Goal: Task Accomplishment & Management: Manage account settings

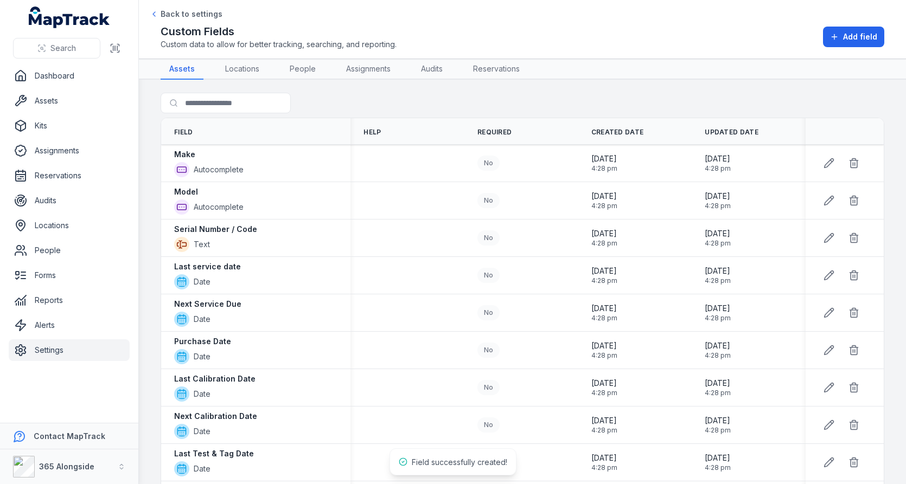
scroll to position [402, 0]
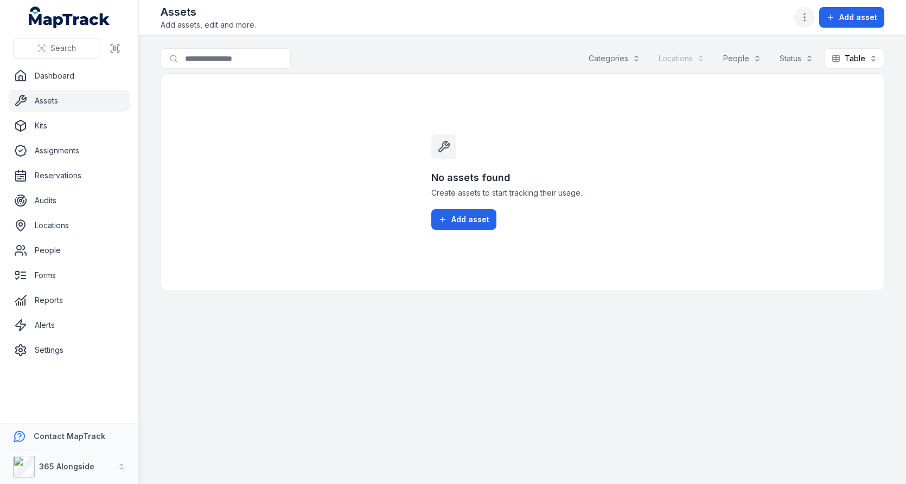
click at [809, 16] on icon "button" at bounding box center [804, 17] width 11 height 11
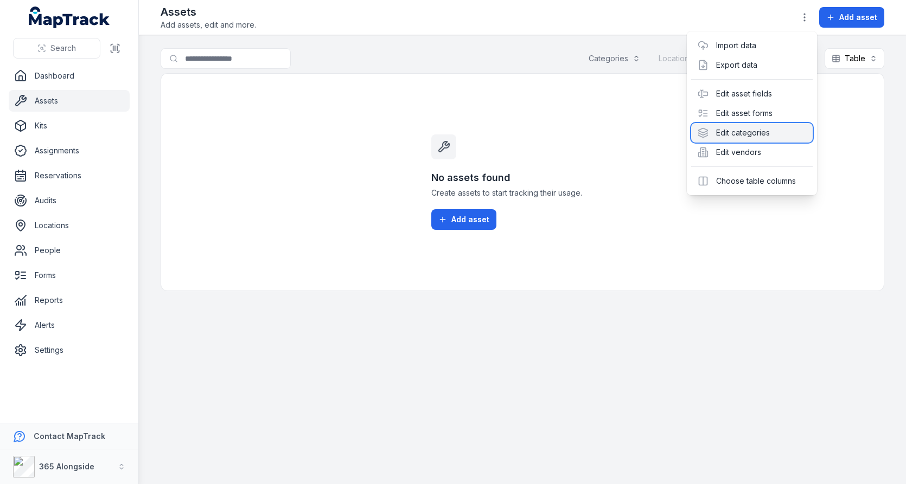
click at [766, 140] on div "Edit categories" at bounding box center [751, 133] width 121 height 20
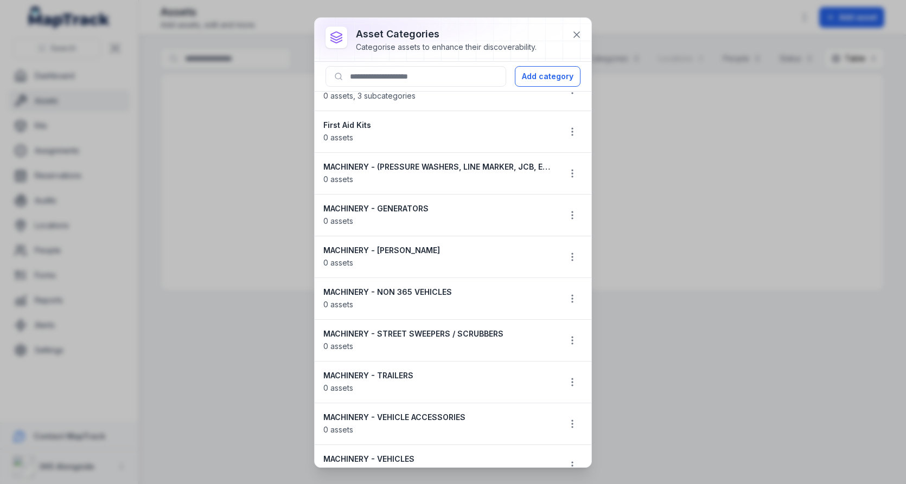
scroll to position [5, 0]
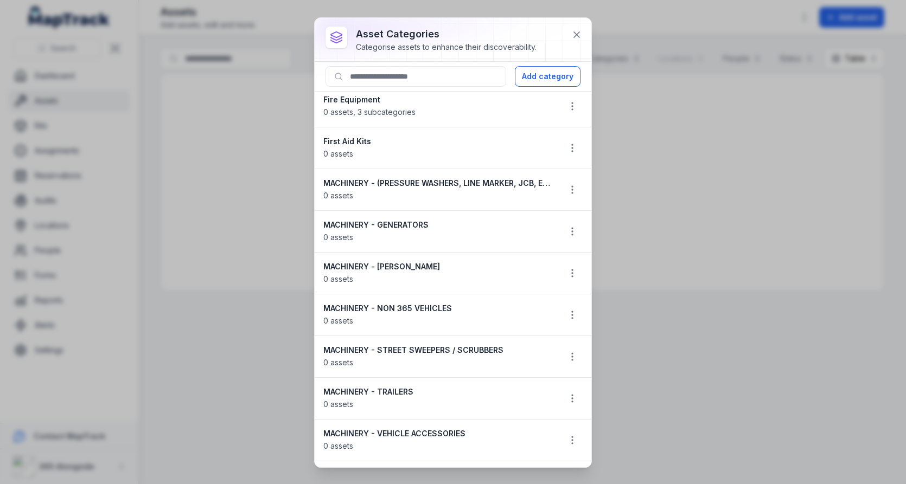
click at [348, 97] on strong "Fire Equipment" at bounding box center [437, 99] width 228 height 11
click at [348, 140] on strong "First Aid Kits" at bounding box center [437, 141] width 228 height 11
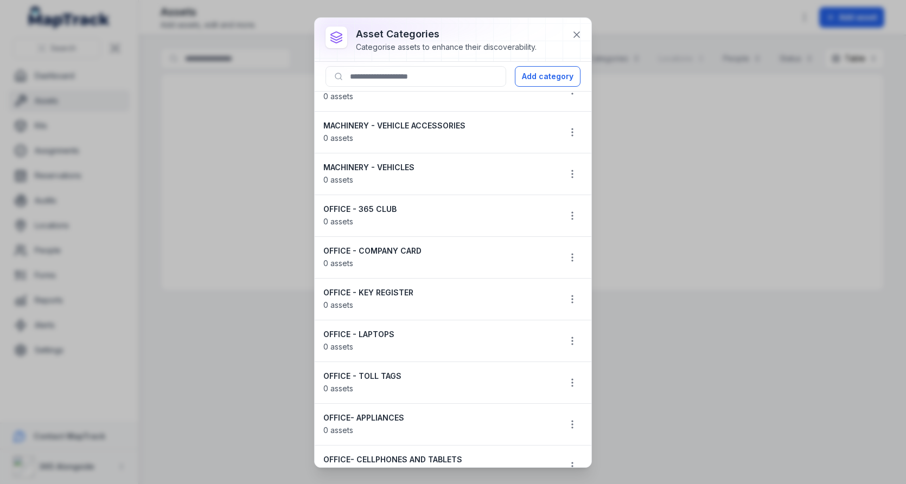
scroll to position [199, 0]
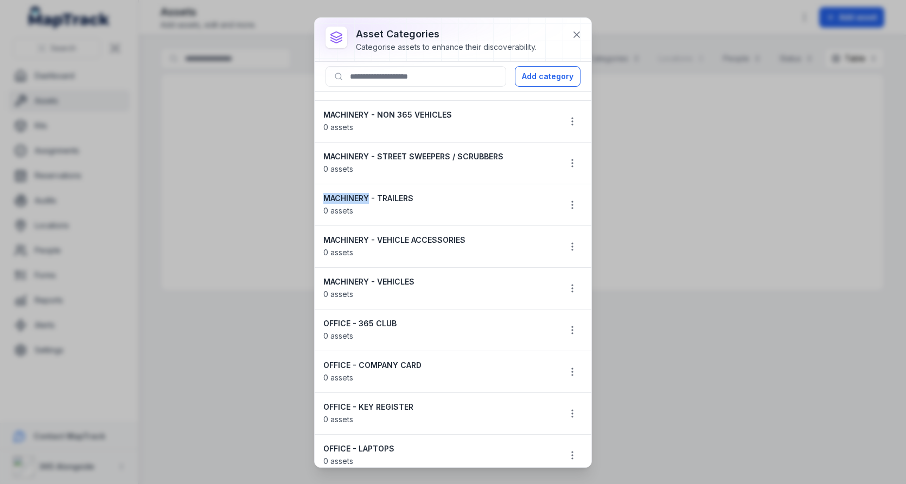
drag, startPoint x: 368, startPoint y: 195, endPoint x: 316, endPoint y: 195, distance: 52.6
click at [316, 195] on li "MACHINERY - TRAILERS 0 assets" at bounding box center [452, 205] width 277 height 42
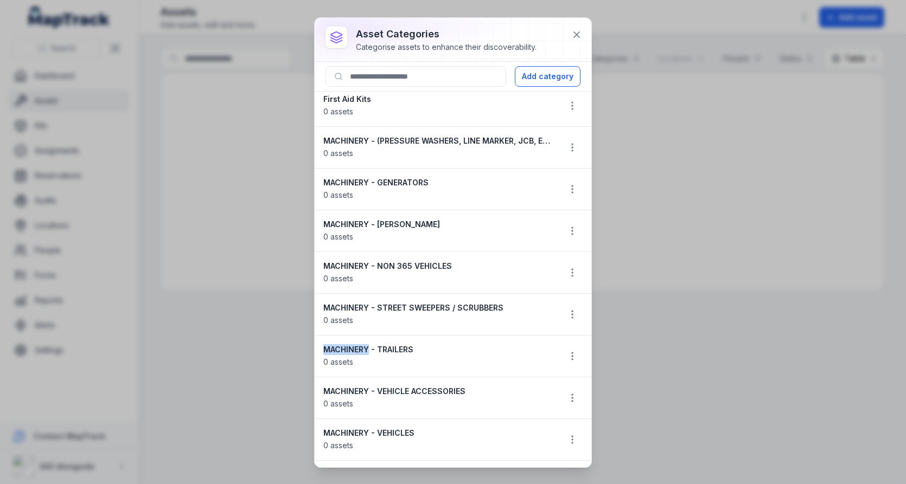
scroll to position [31, 0]
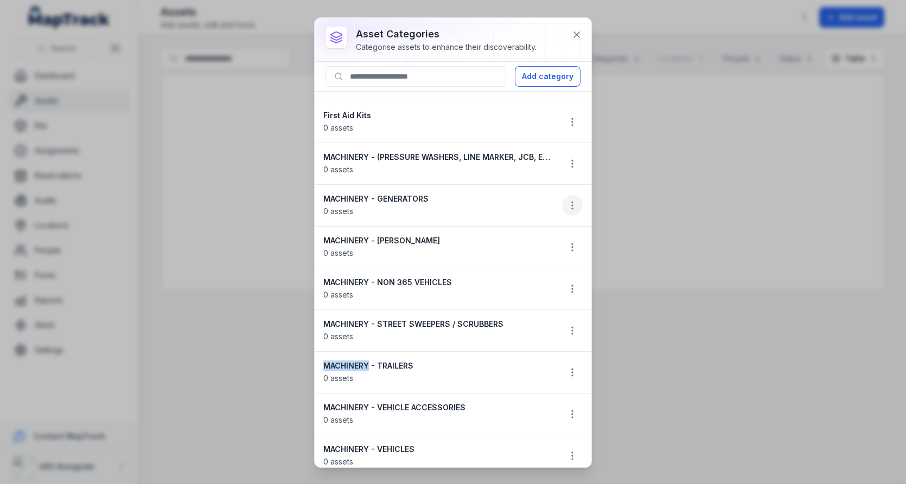
click at [566, 207] on button "button" at bounding box center [572, 205] width 21 height 21
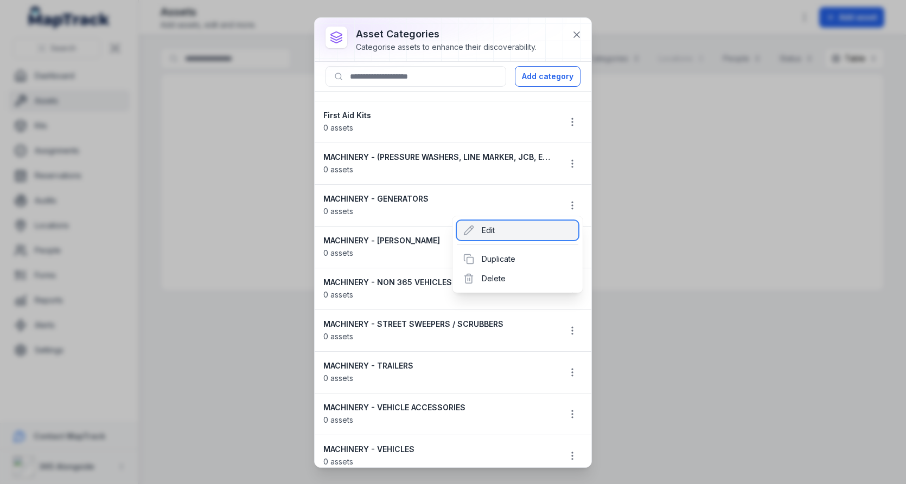
click at [496, 228] on div "Edit" at bounding box center [517, 231] width 121 height 20
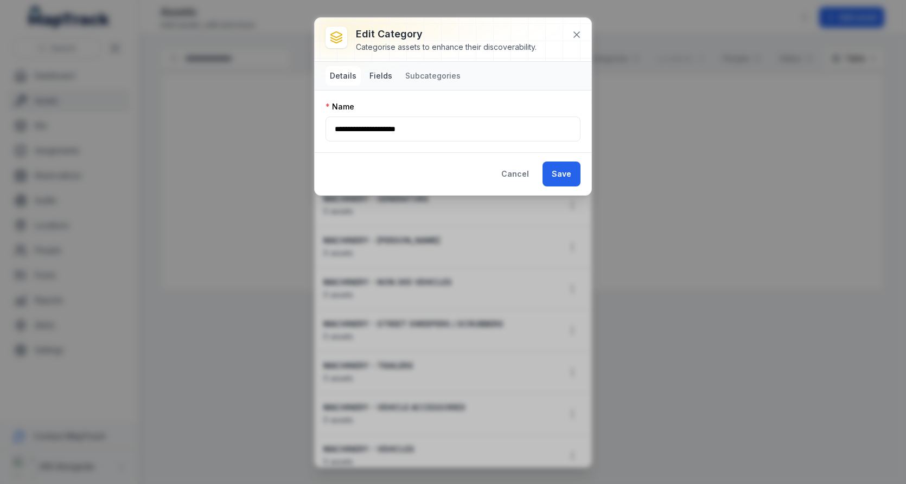
click at [388, 73] on button "Fields" at bounding box center [380, 76] width 31 height 20
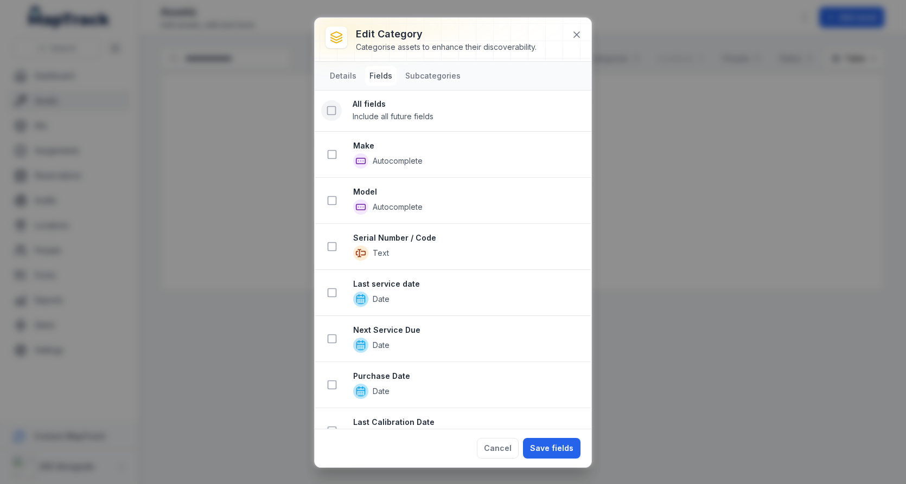
click at [338, 112] on button at bounding box center [331, 110] width 21 height 21
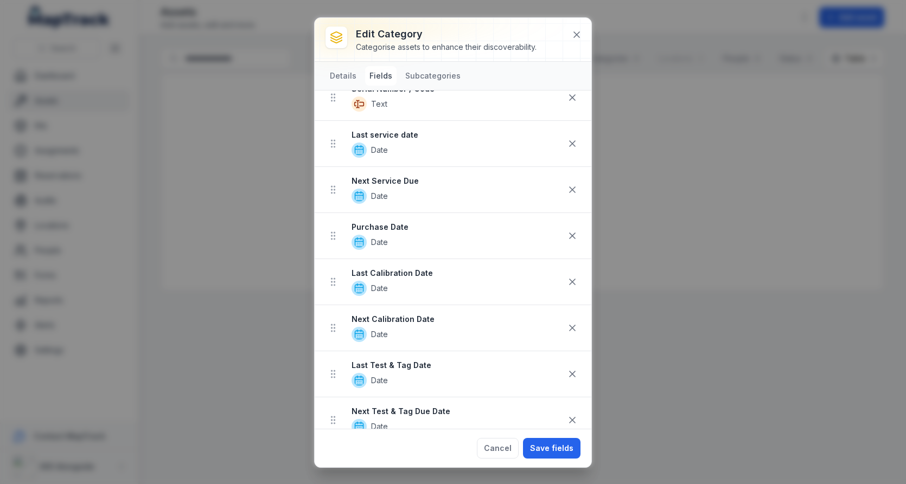
scroll to position [207, 0]
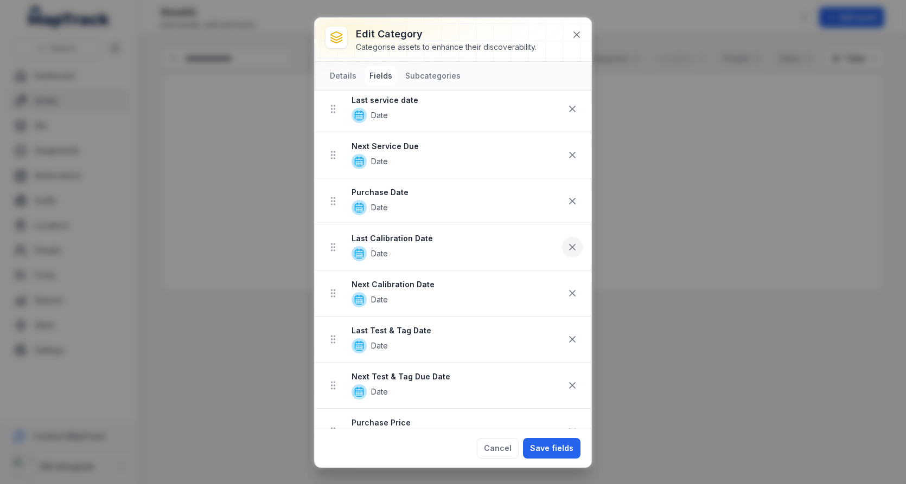
click at [576, 243] on icon at bounding box center [572, 247] width 11 height 11
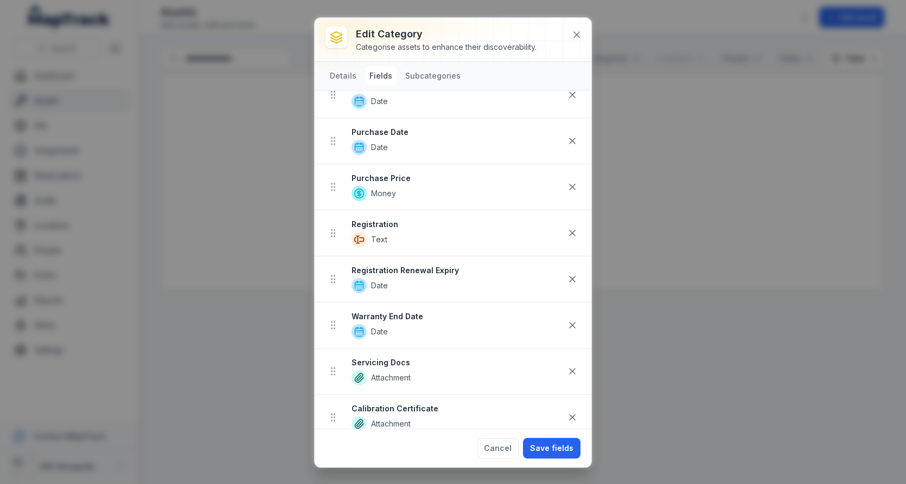
scroll to position [278, 0]
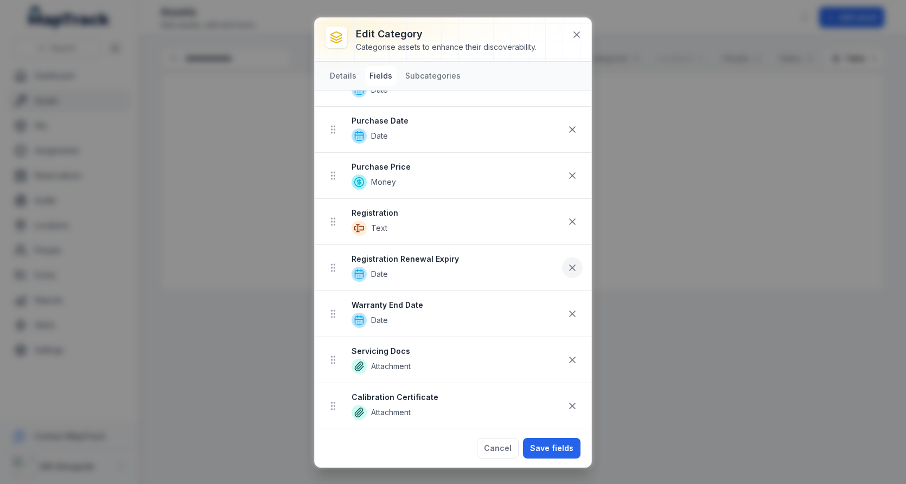
click at [570, 265] on icon at bounding box center [572, 267] width 11 height 11
click at [572, 216] on icon at bounding box center [572, 221] width 11 height 11
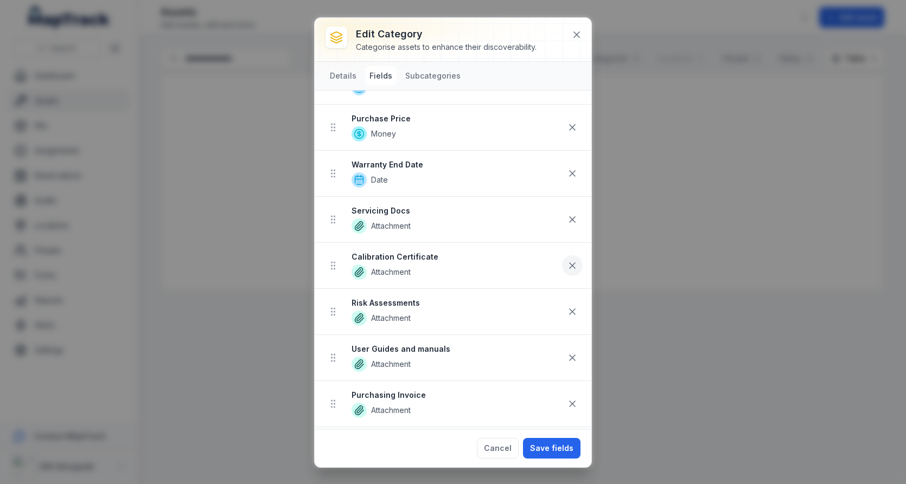
click at [575, 255] on button at bounding box center [572, 265] width 21 height 21
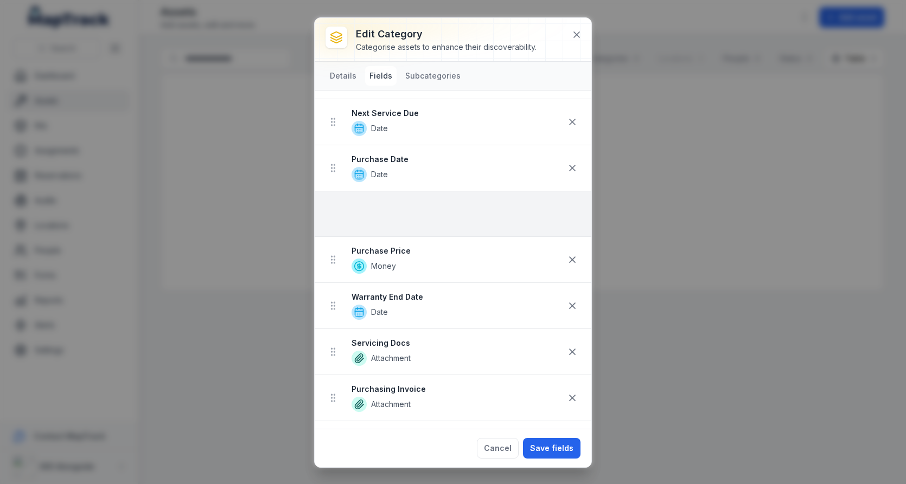
scroll to position [237, 0]
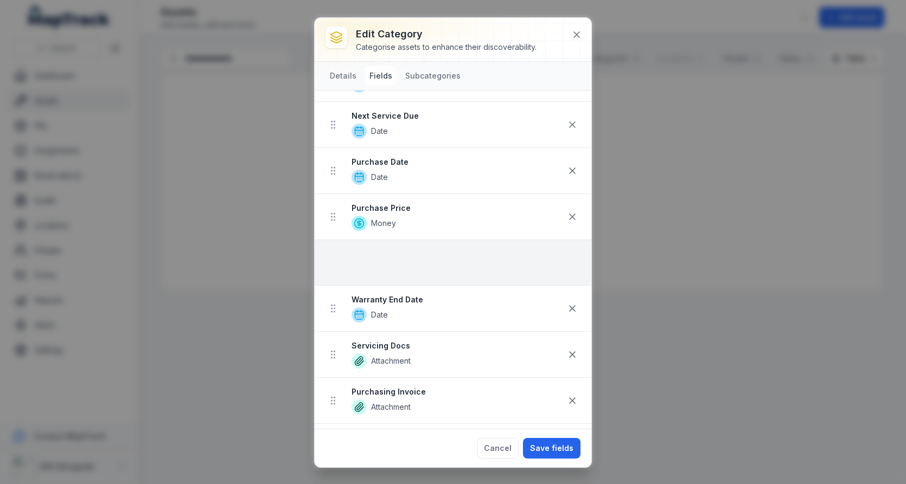
drag, startPoint x: 330, startPoint y: 289, endPoint x: 341, endPoint y: 261, distance: 30.2
click at [341, 261] on ul "Make Autocomplete Model Autocomplete Serial Number / Code Text Last service dat…" at bounding box center [452, 194] width 277 height 553
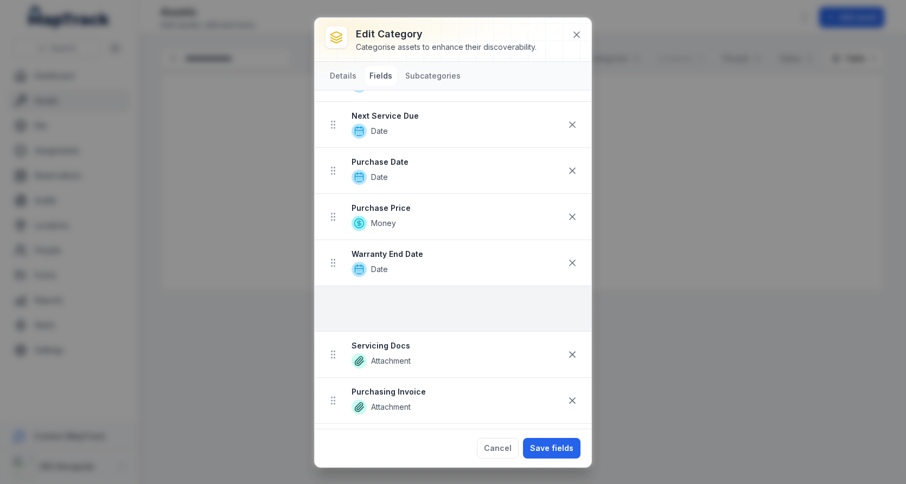
drag, startPoint x: 333, startPoint y: 261, endPoint x: 333, endPoint y: 306, distance: 45.0
click at [333, 306] on ul "Make Autocomplete Model Autocomplete Serial Number / Code Text Last service dat…" at bounding box center [452, 194] width 277 height 553
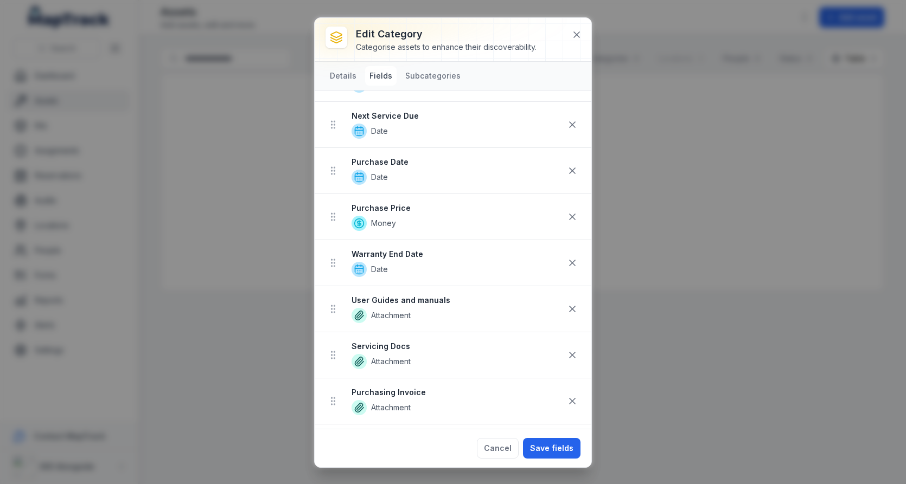
scroll to position [0, 0]
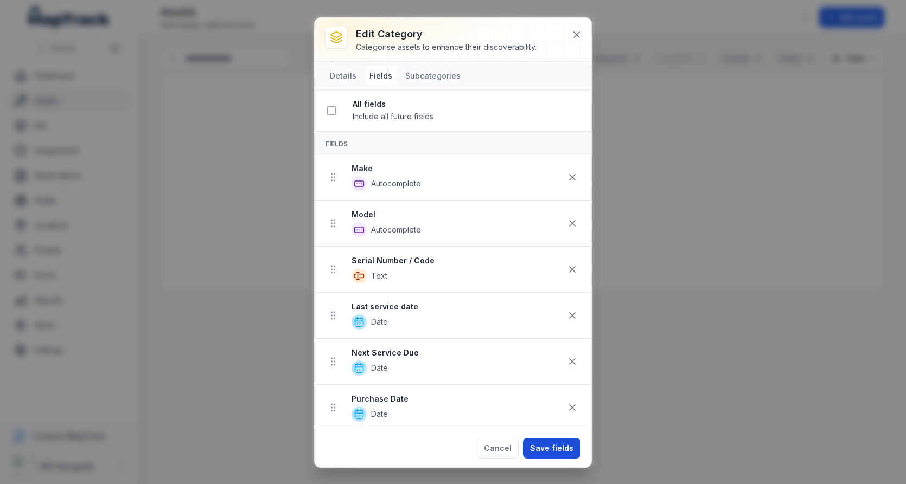
click at [551, 451] on button "Save fields" at bounding box center [551, 448] width 57 height 21
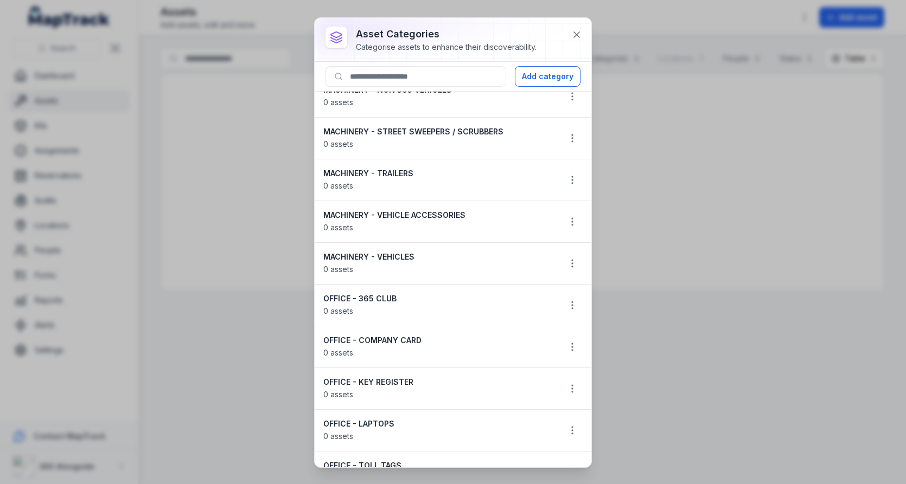
scroll to position [253, 0]
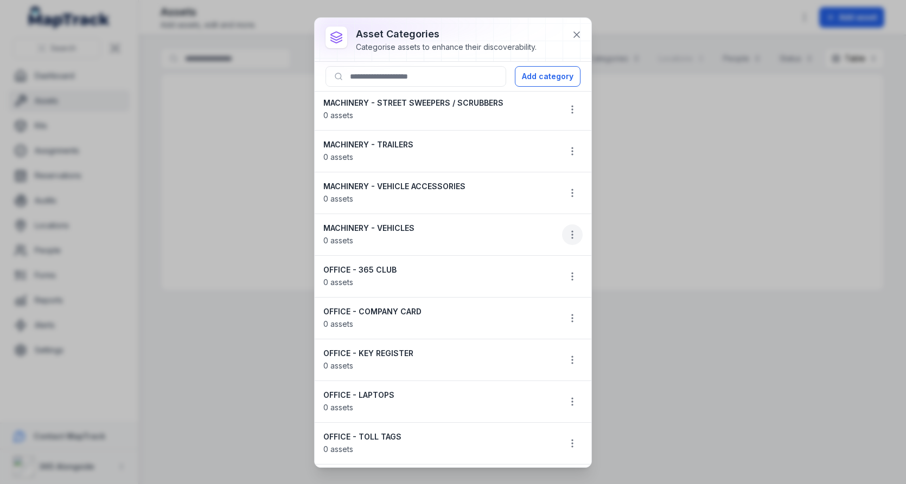
click at [567, 228] on button "button" at bounding box center [572, 234] width 21 height 21
click at [508, 214] on li "MACHINERY - VEHICLES 0 assets" at bounding box center [452, 235] width 277 height 42
click at [576, 35] on icon at bounding box center [576, 34] width 5 height 5
